Goal: Task Accomplishment & Management: Manage account settings

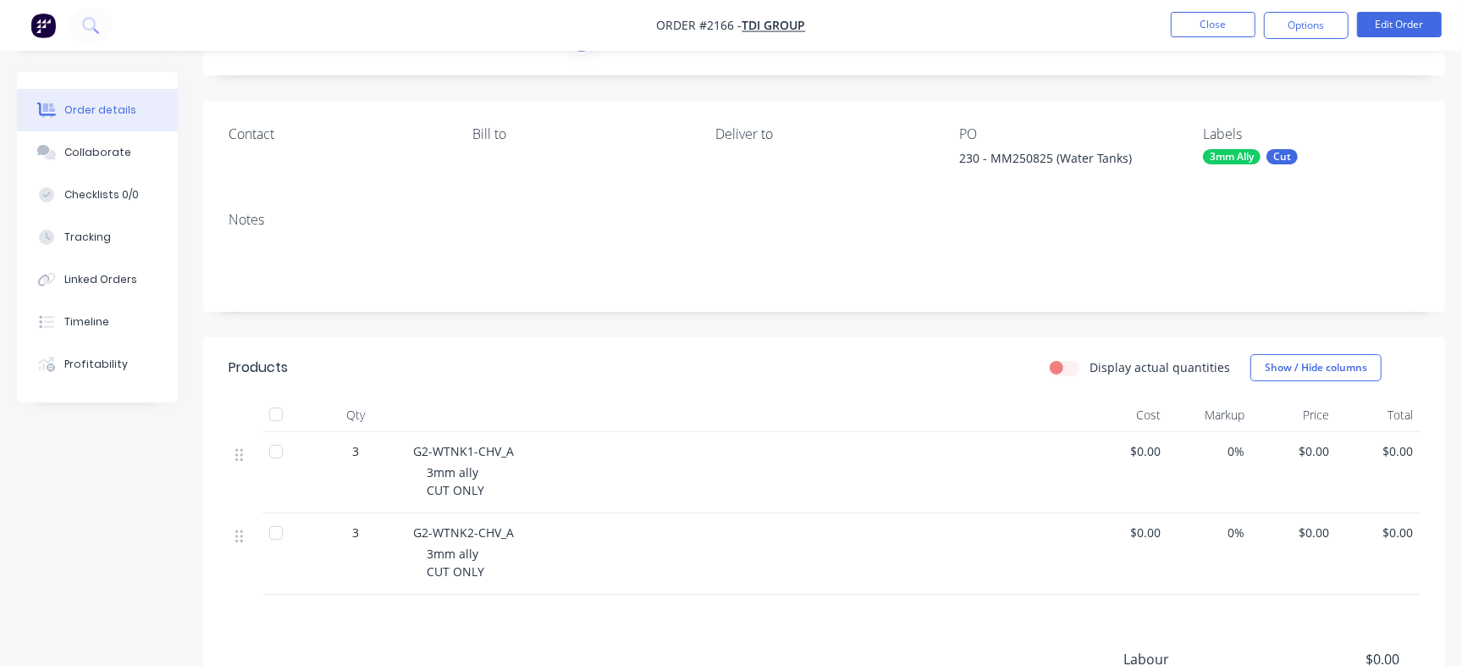
scroll to position [86, 0]
drag, startPoint x: 423, startPoint y: 442, endPoint x: 544, endPoint y: 442, distance: 120.3
click at [544, 442] on div "G2-WTNK1-CHV_A 3mm ally CUT ONLY" at bounding box center [744, 472] width 677 height 81
copy span "G2-WTNK1-CHV_A"
drag, startPoint x: 402, startPoint y: 528, endPoint x: 512, endPoint y: 527, distance: 110.1
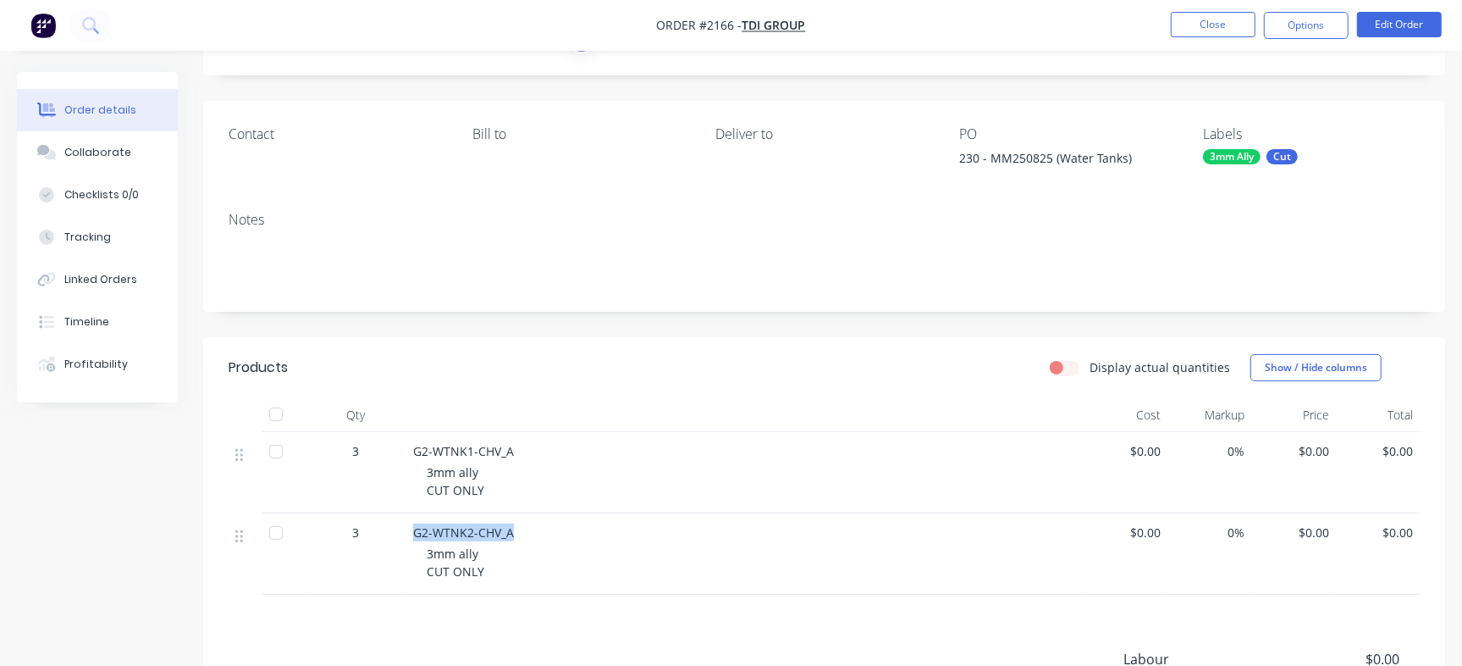
click at [512, 527] on div "3 G2-WTNK2-CHV_A 3mm ally CUT ONLY $0.00 0% $0.00 $0.00" at bounding box center [825, 553] width 1192 height 81
copy div "G2-WTNK2-CHV_A"
click at [1001, 151] on div "230 - MM250825 (Water Tanks)" at bounding box center [1065, 161] width 212 height 24
click at [998, 158] on div "230 - MM250825 (Water Tanks)" at bounding box center [1065, 161] width 212 height 24
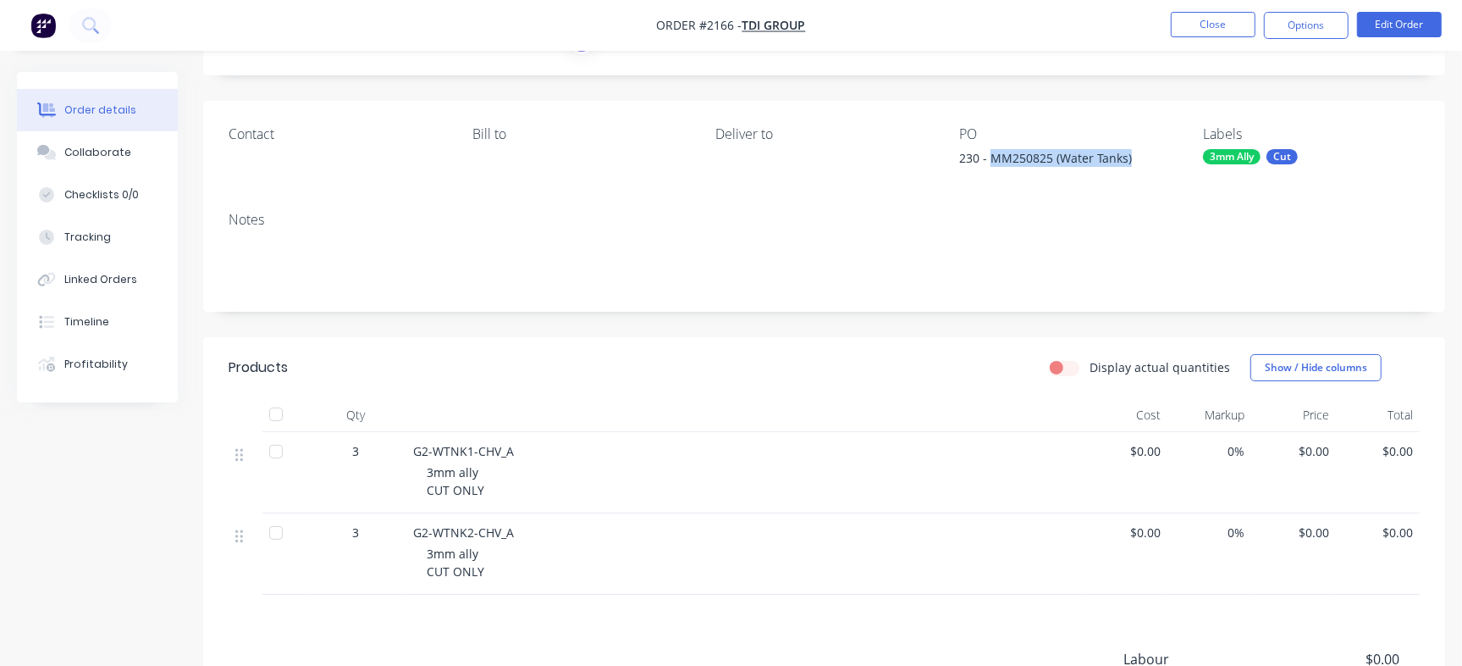
drag, startPoint x: 990, startPoint y: 158, endPoint x: 1142, endPoint y: 156, distance: 152.4
click at [1142, 156] on div "230 - MM250825 (Water Tanks)" at bounding box center [1065, 161] width 212 height 24
copy div "MM250825 (Water Tanks)"
click at [138, 200] on button "Checklists 0/0" at bounding box center [97, 195] width 161 height 42
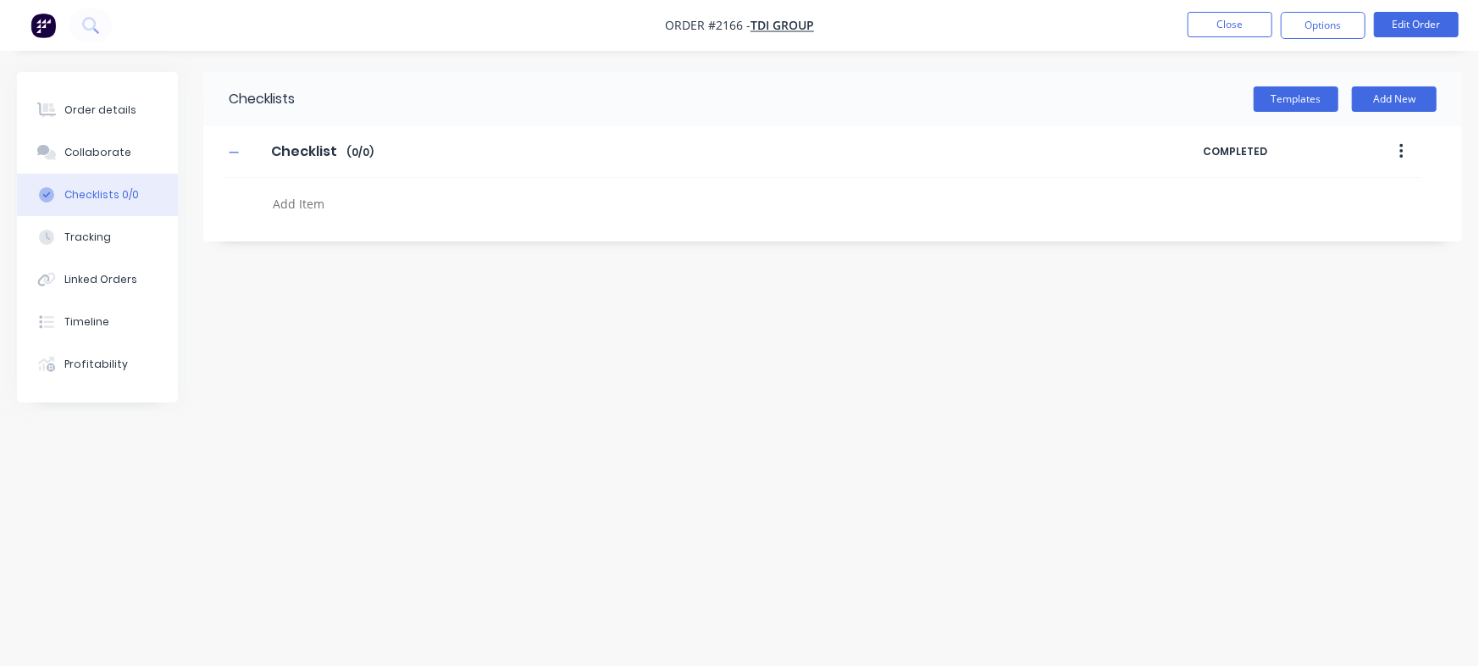
type textarea "x"
click at [333, 207] on textarea at bounding box center [651, 203] width 771 height 25
paste textarea "INV-2938"
type textarea "INV-2938"
type textarea "x"
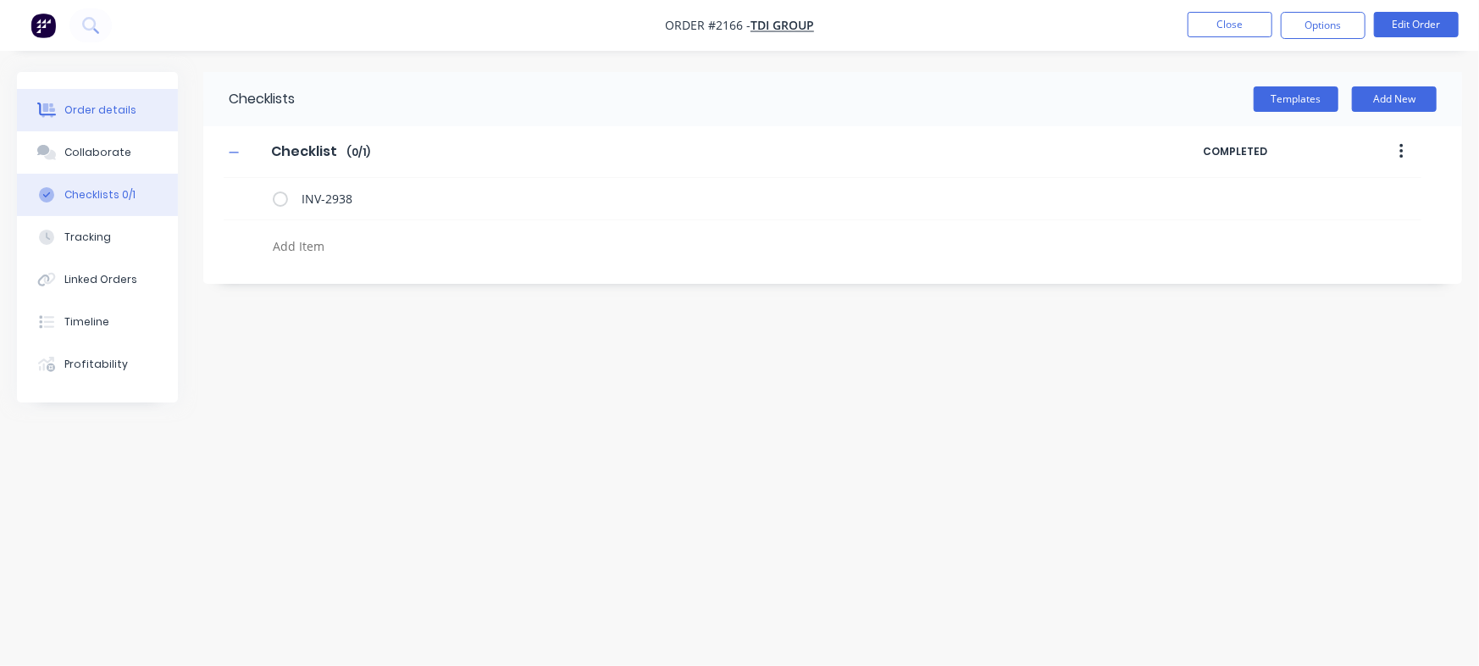
click at [73, 111] on div "Order details" at bounding box center [100, 109] width 72 height 15
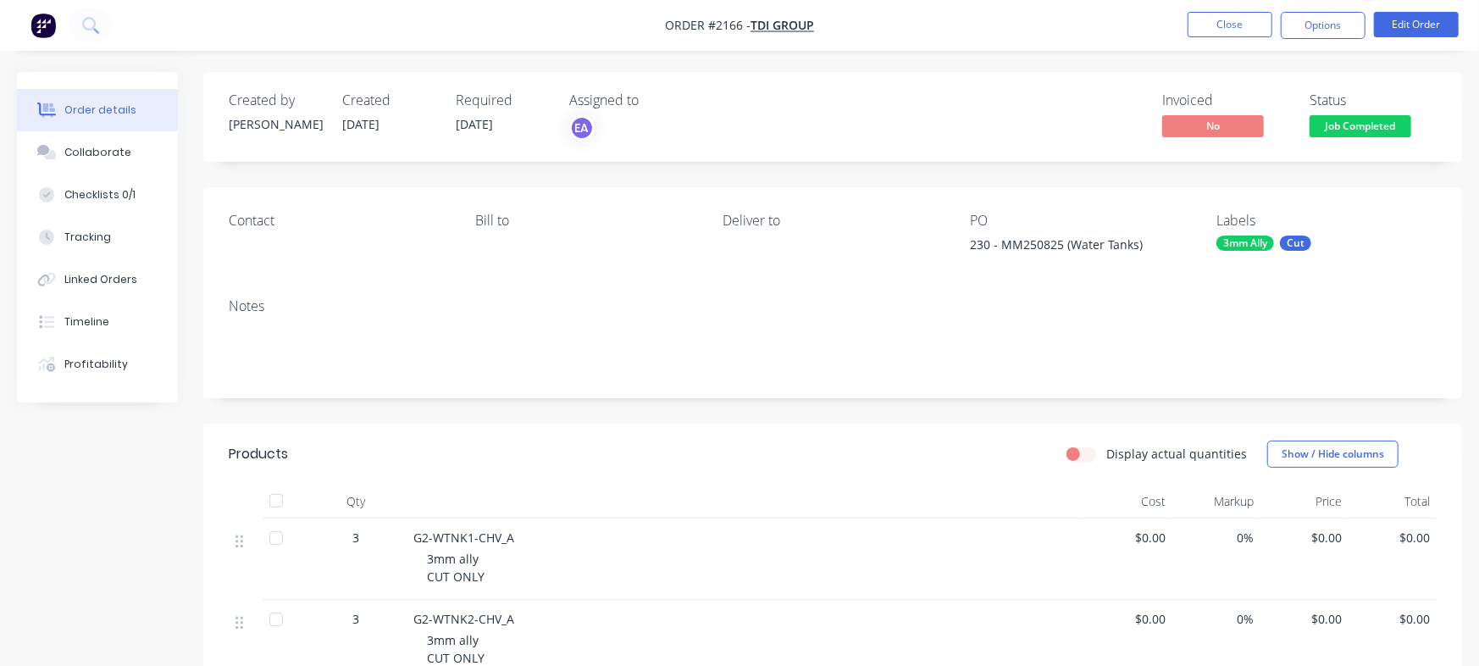
type textarea "x"
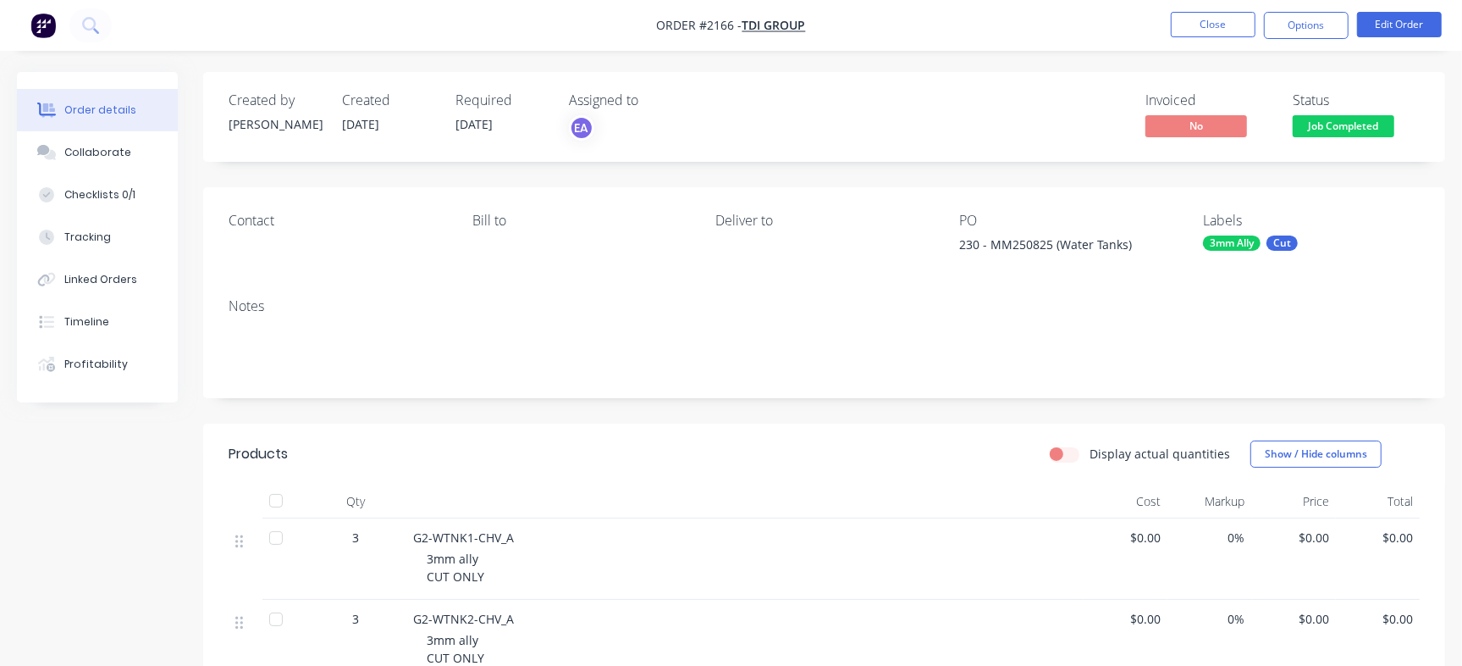
click at [1318, 115] on span "Job Completed" at bounding box center [1344, 125] width 102 height 21
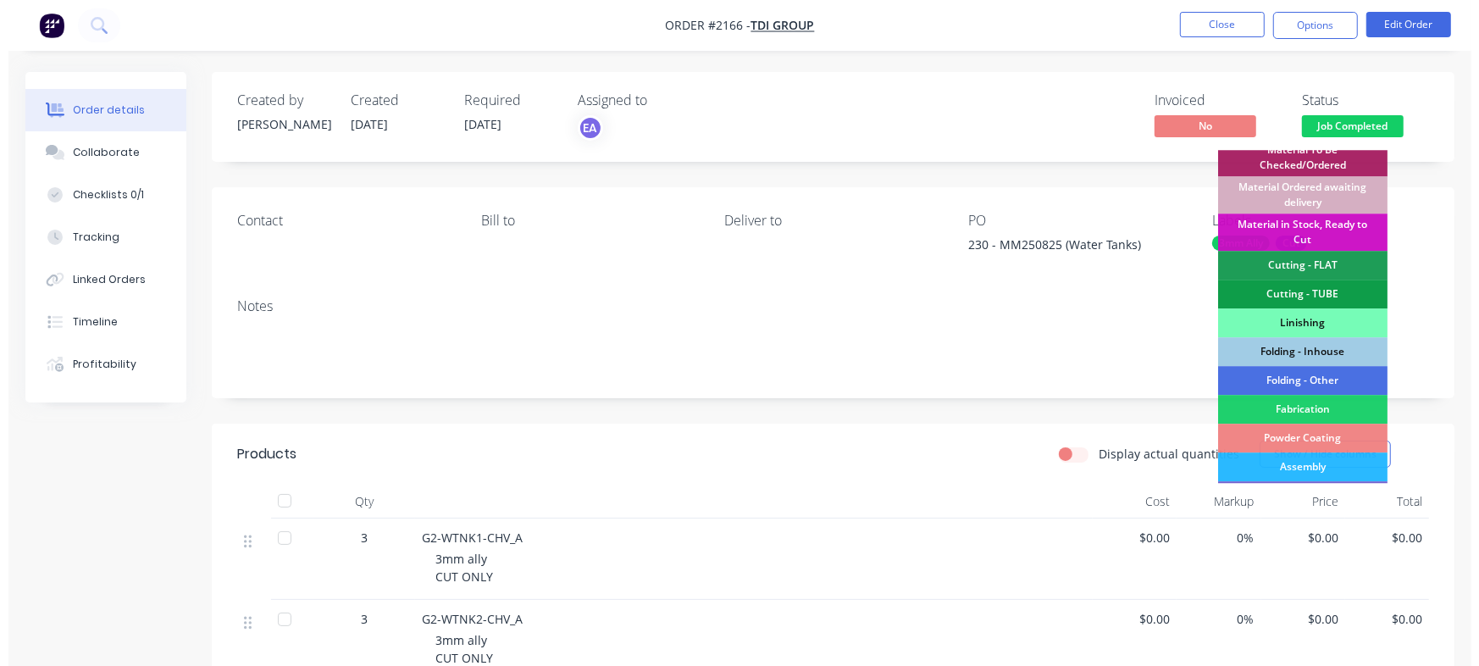
scroll to position [414, 0]
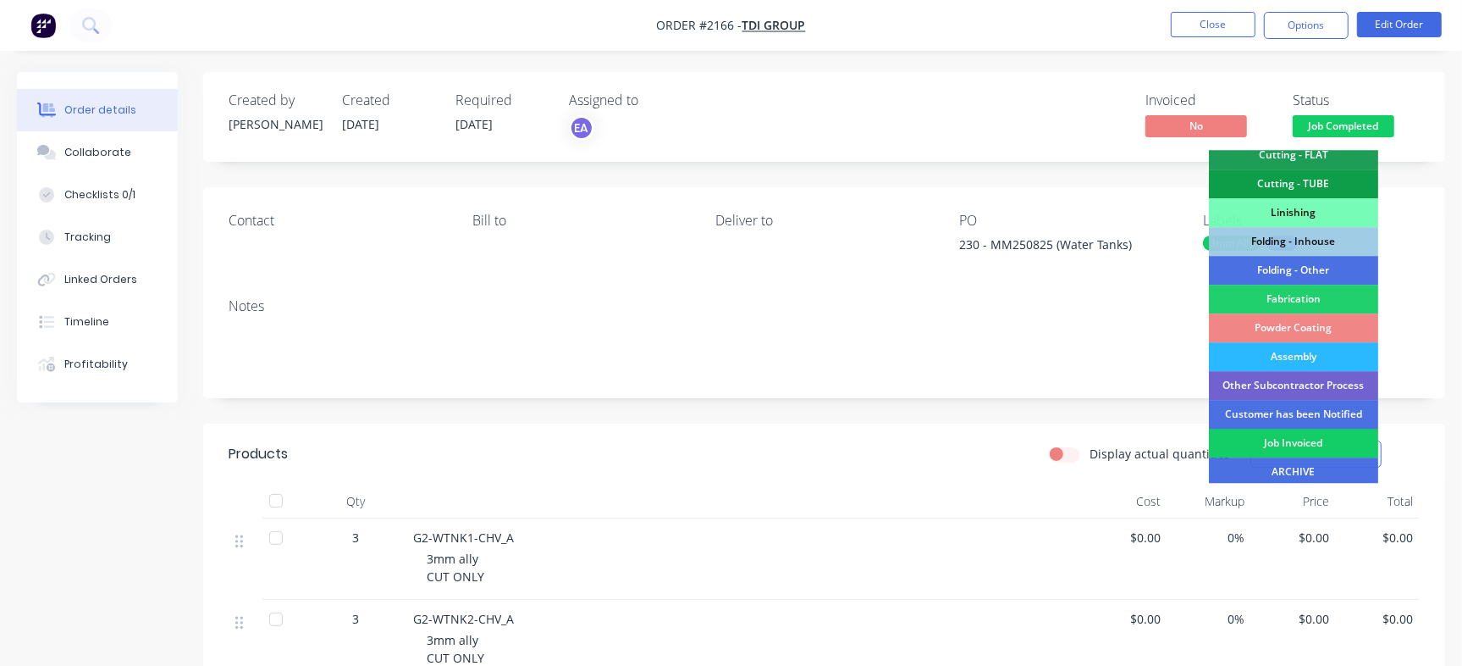
click at [1245, 433] on div "Job Invoiced" at bounding box center [1293, 443] width 169 height 29
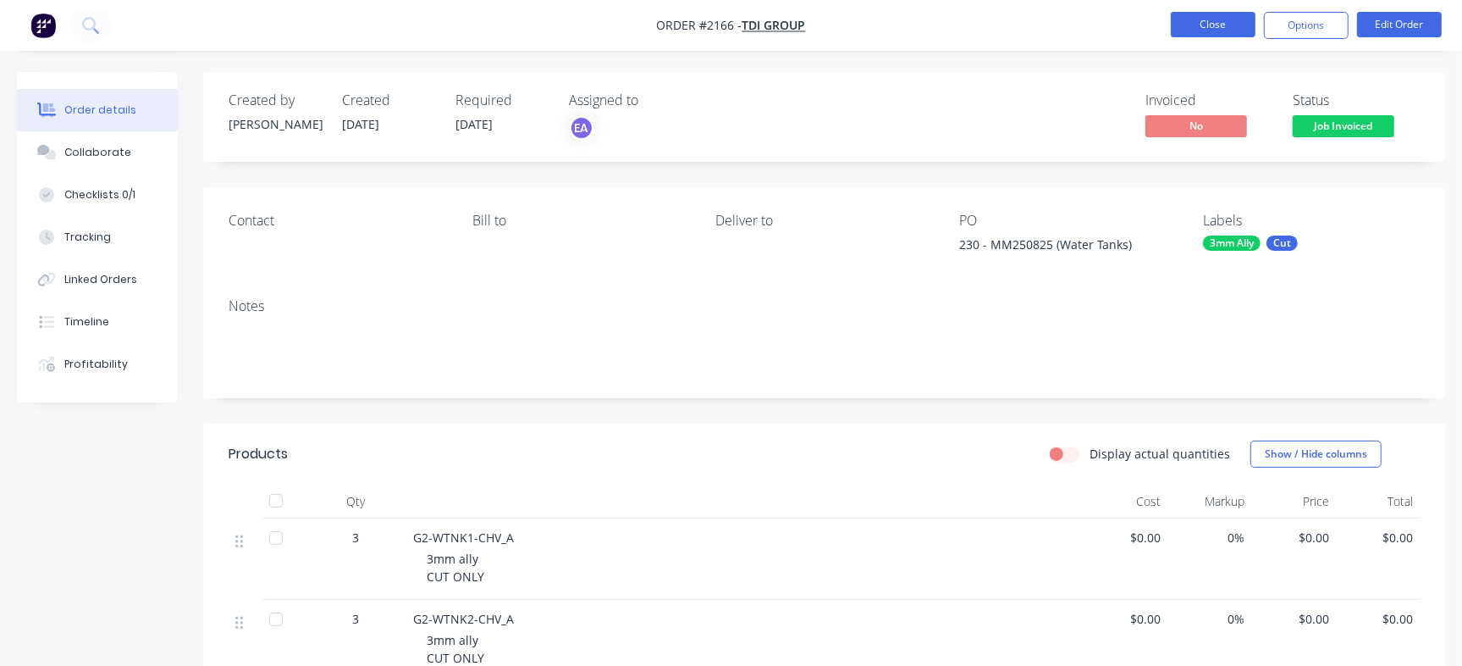
click at [1219, 20] on button "Close" at bounding box center [1213, 24] width 85 height 25
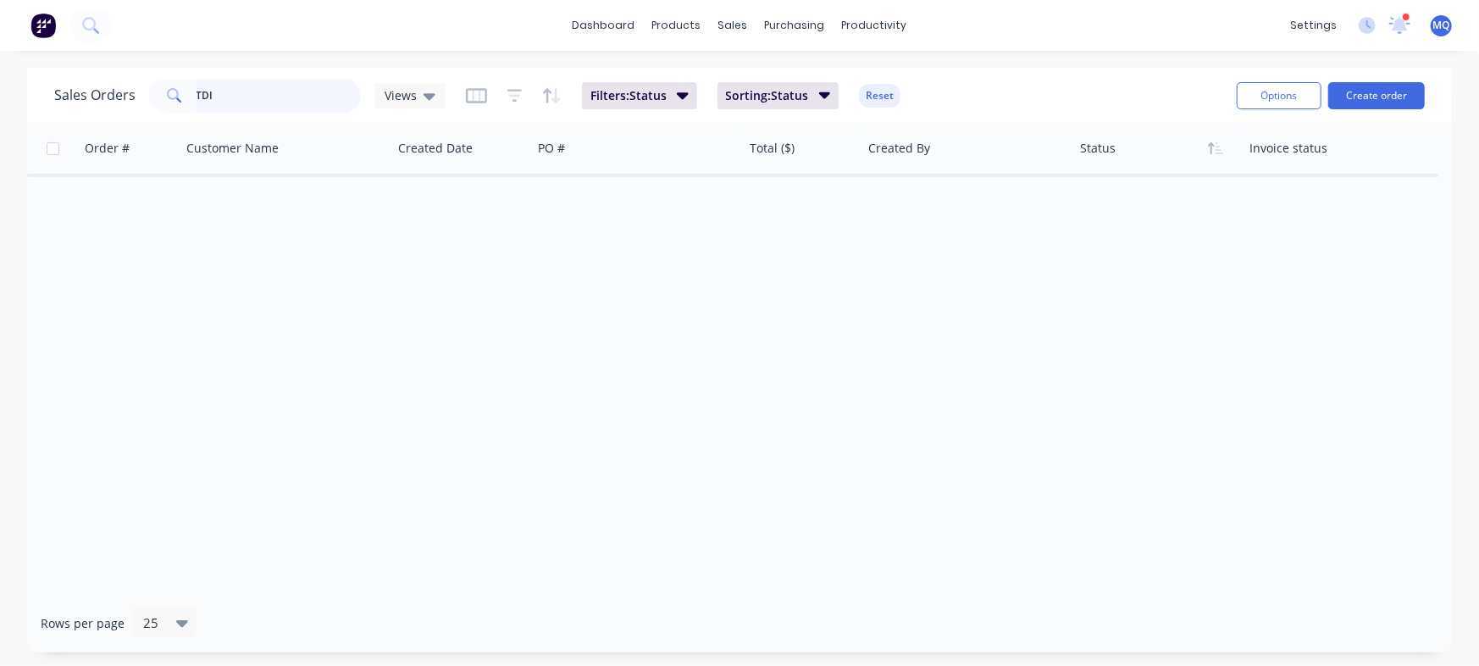
click at [263, 91] on input "TDI" at bounding box center [278, 96] width 165 height 34
click at [725, 292] on div "Order # Customer Name Created Date PO # Total ($) Created By Status Invoice sta…" at bounding box center [739, 358] width 1424 height 471
